Goal: Information Seeking & Learning: Learn about a topic

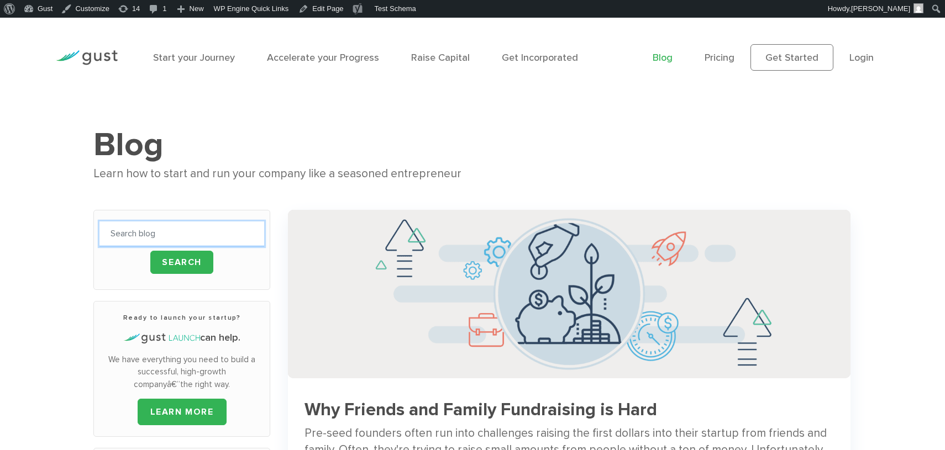
click at [188, 232] on input "text" at bounding box center [181, 234] width 165 height 25
type input "yes"
click at [150, 251] on input "Search" at bounding box center [181, 262] width 63 height 23
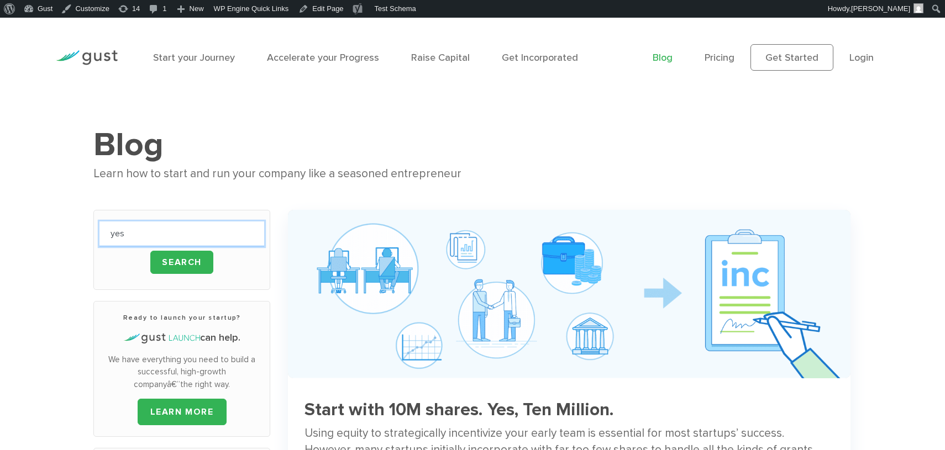
click at [182, 230] on input "yes" at bounding box center [181, 234] width 165 height 25
type input "deleware"
click at [150, 251] on input "Search" at bounding box center [181, 262] width 63 height 23
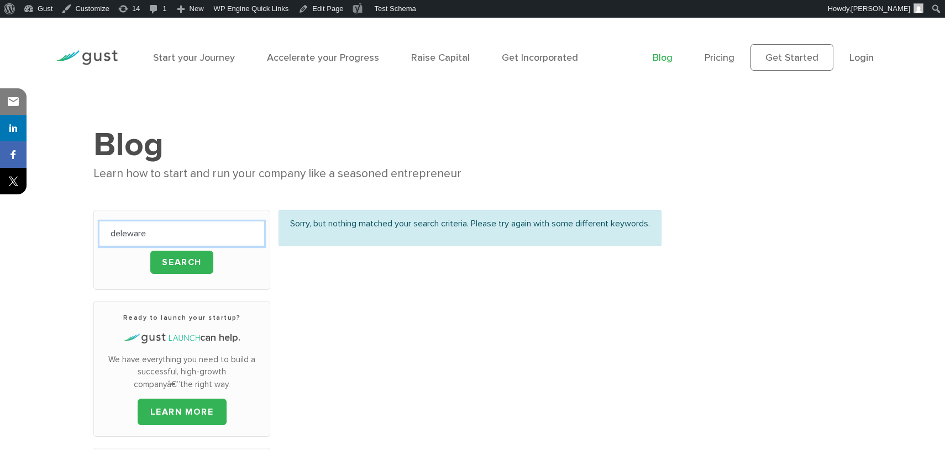
click at [130, 236] on input "deleware" at bounding box center [181, 234] width 165 height 25
type input "delaware"
click at [150, 251] on input "Search" at bounding box center [181, 262] width 63 height 23
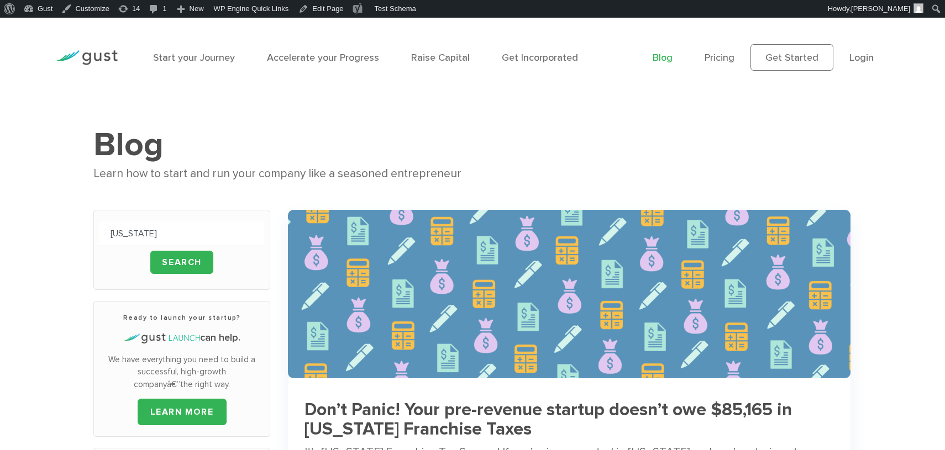
click at [409, 315] on img at bounding box center [569, 294] width 563 height 169
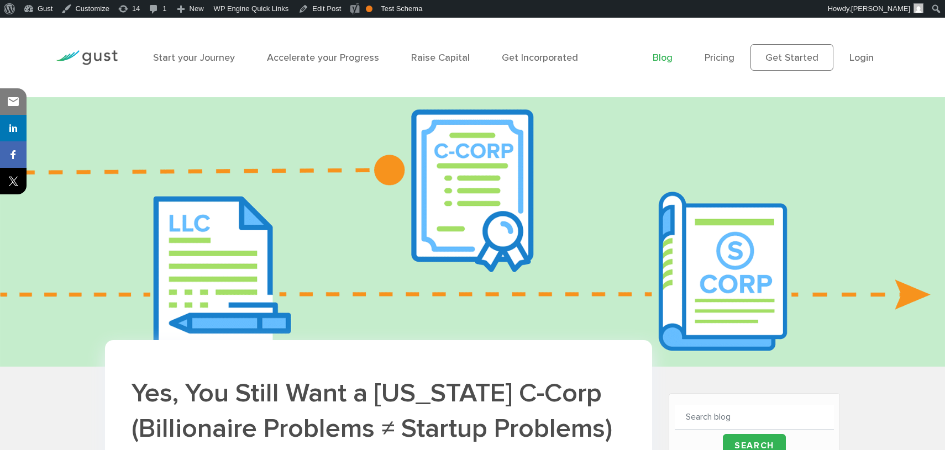
click at [669, 61] on link "Blog" at bounding box center [663, 58] width 20 height 12
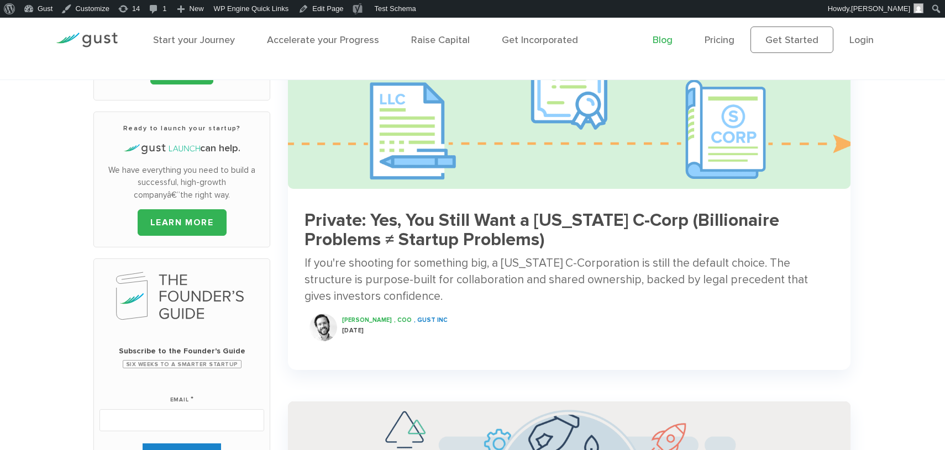
scroll to position [188, 0]
